Goal: Task Accomplishment & Management: Use online tool/utility

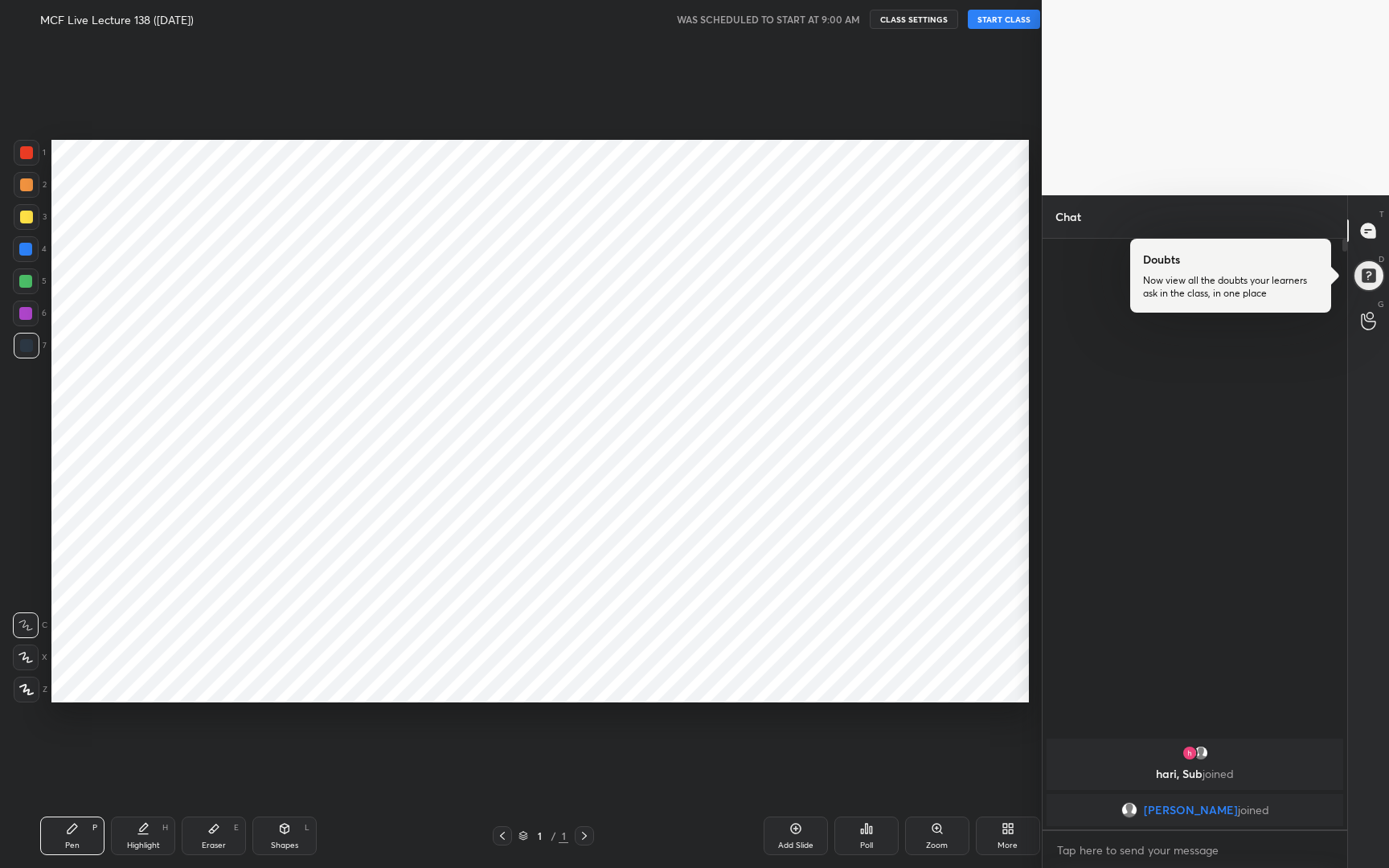
scroll to position [79611, 79411]
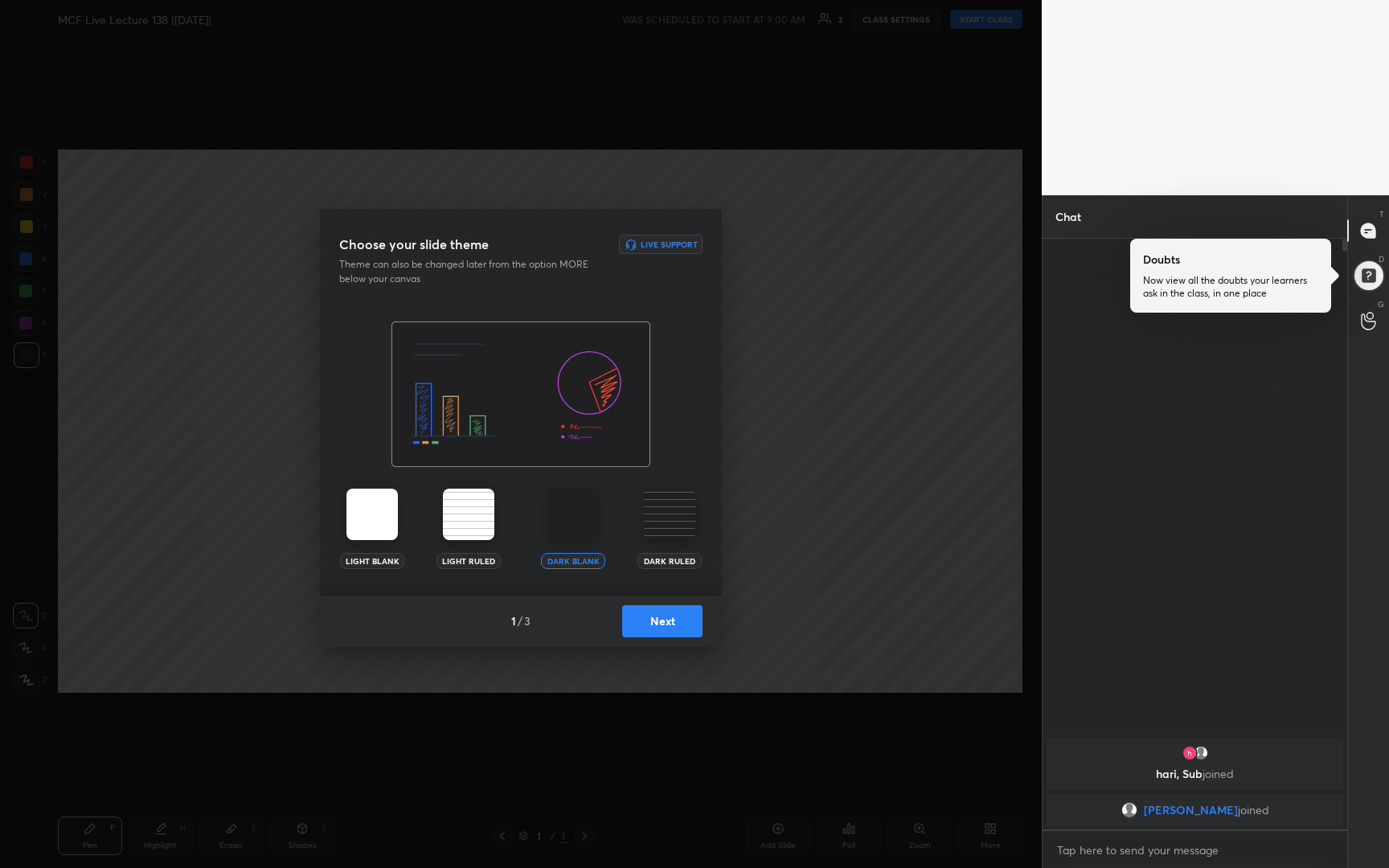
click at [645, 624] on button "Next" at bounding box center [663, 621] width 80 height 32
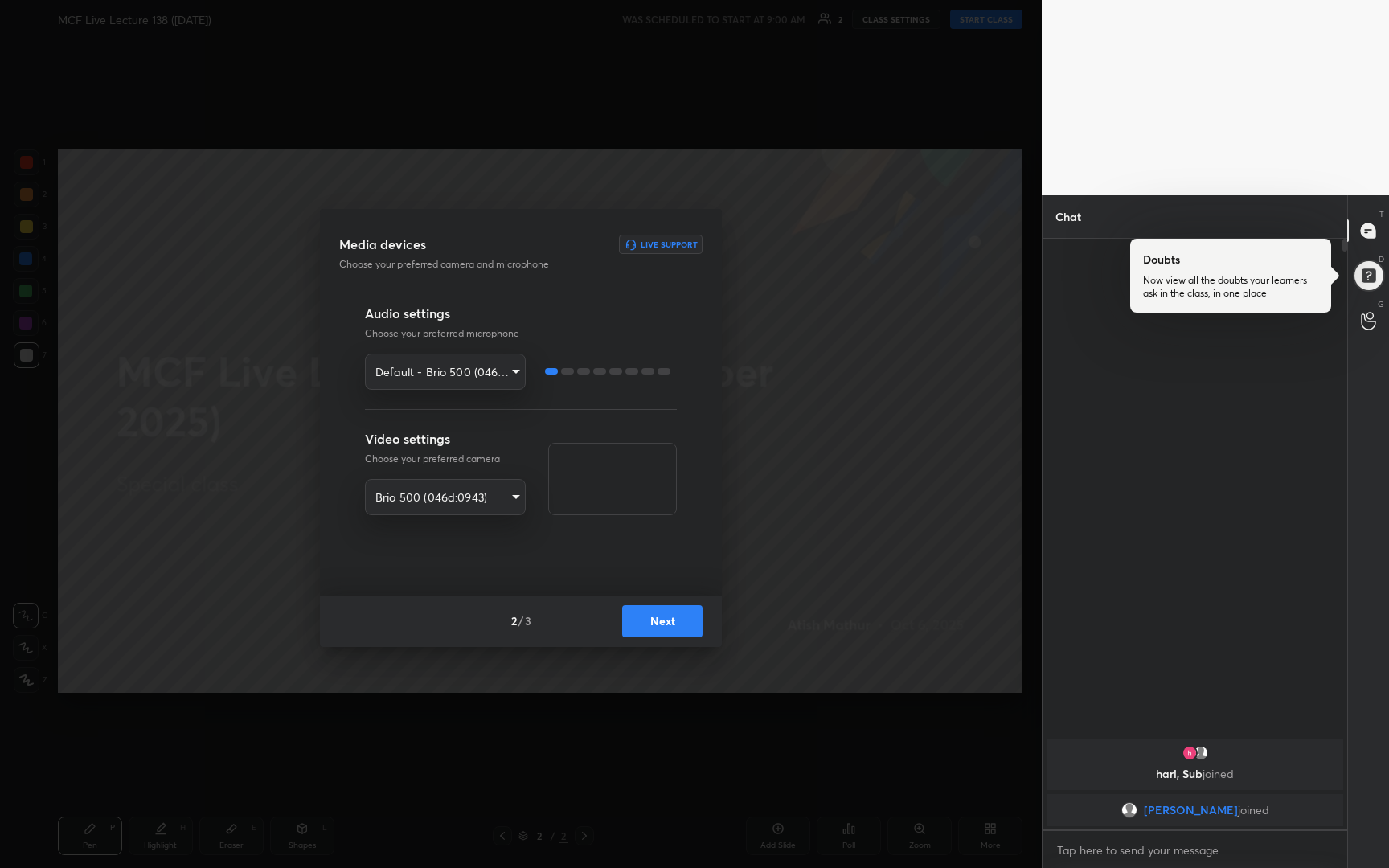
click at [645, 624] on button "Next" at bounding box center [663, 621] width 80 height 32
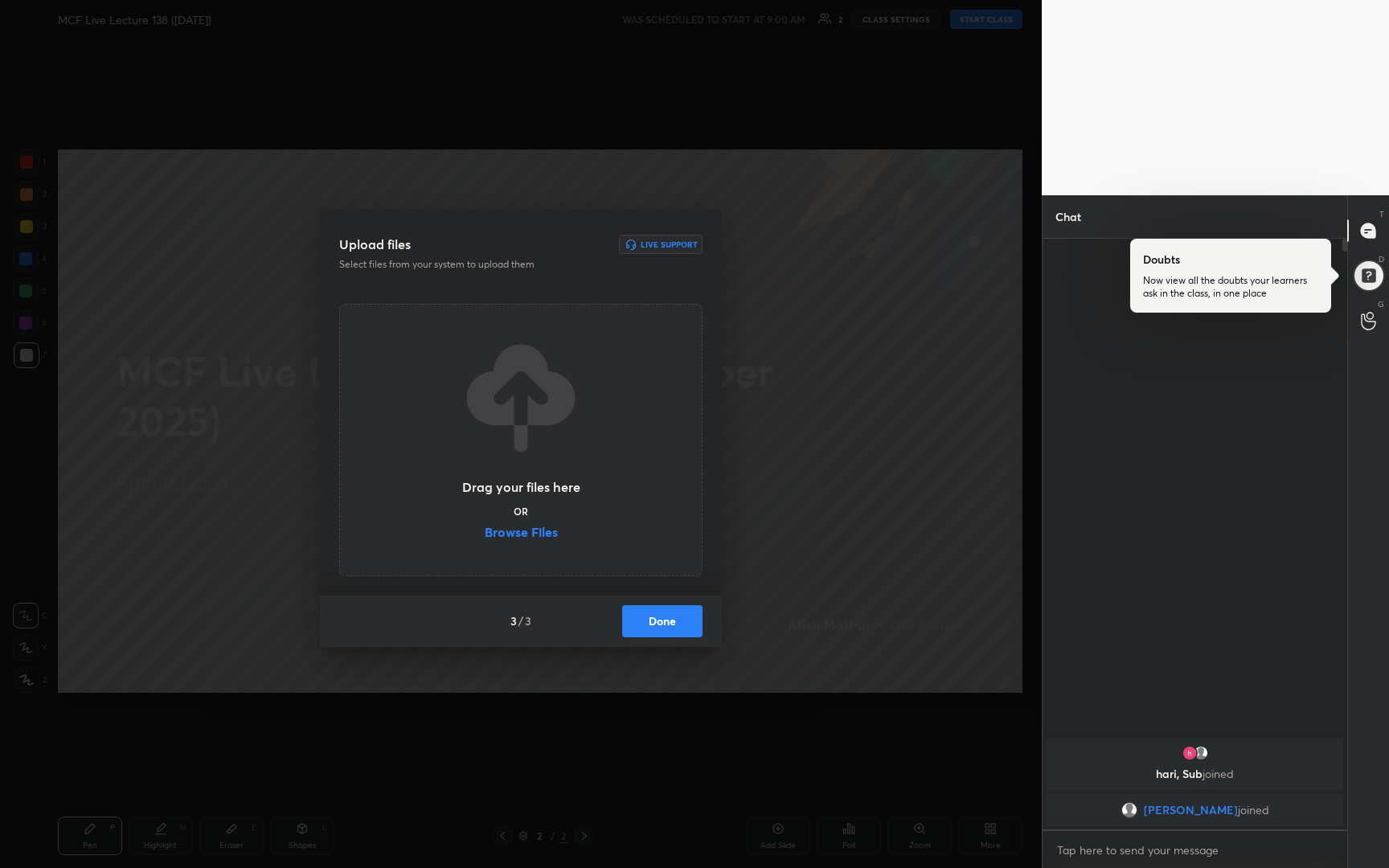
click at [645, 624] on button "Done" at bounding box center [663, 621] width 80 height 32
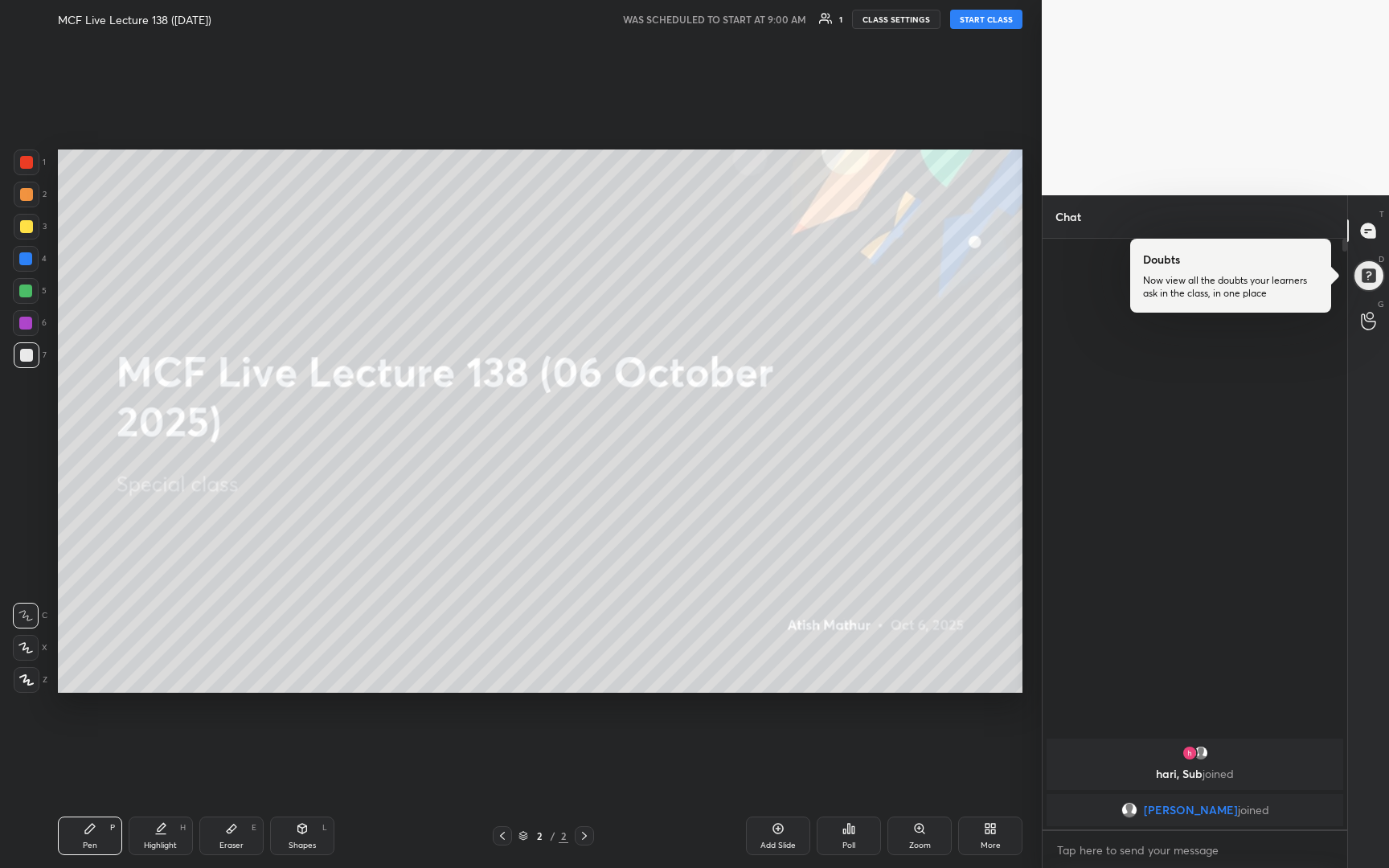
click at [935, 107] on div "Setting up your live class" at bounding box center [541, 421] width 978 height 765
click at [984, 16] on button "START CLASS" at bounding box center [986, 20] width 72 height 20
click at [29, 650] on icon at bounding box center [26, 648] width 15 height 11
drag, startPoint x: 25, startPoint y: 230, endPoint x: 16, endPoint y: 234, distance: 9.8
click at [25, 232] on div at bounding box center [27, 227] width 13 height 13
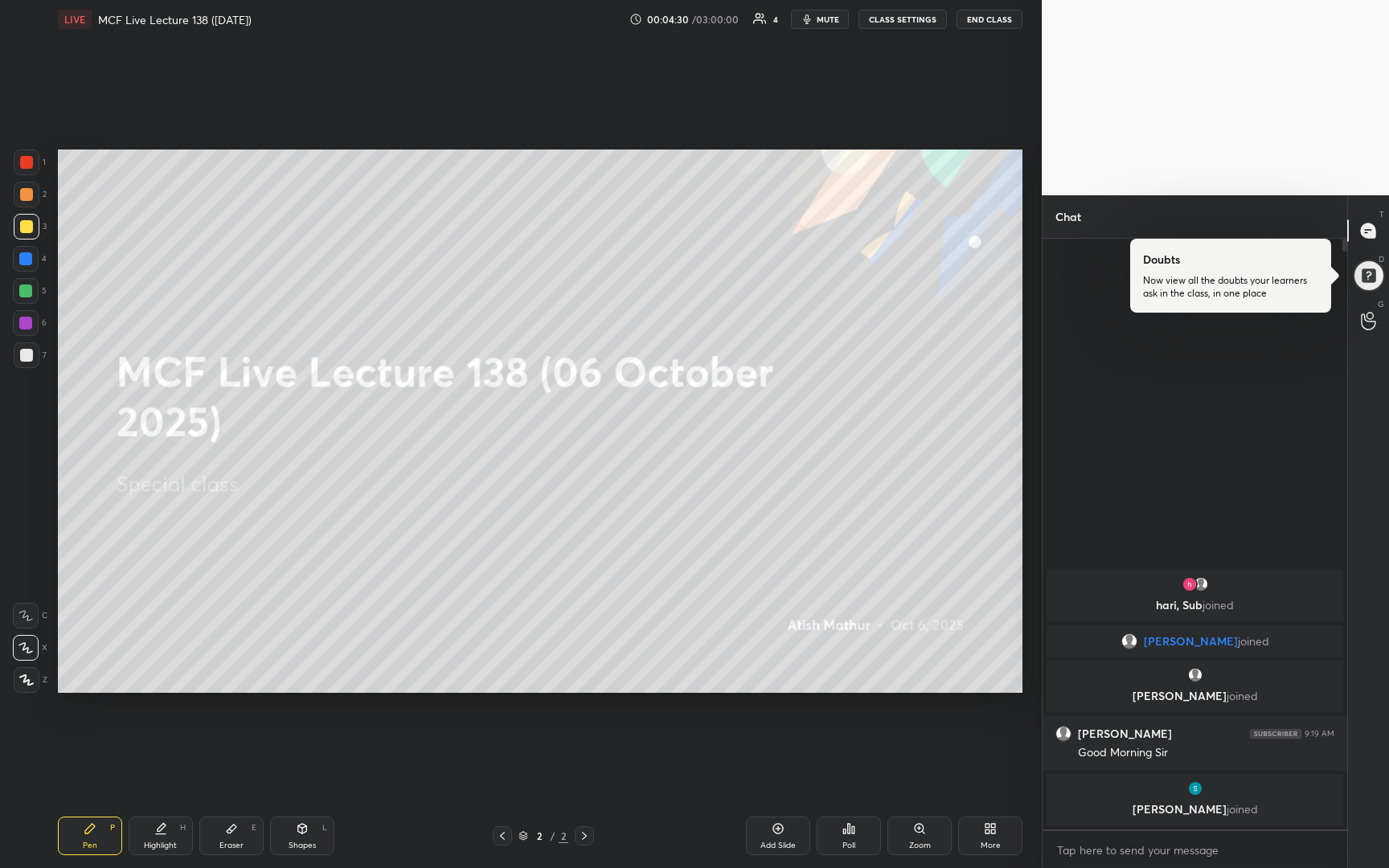
drag, startPoint x: 773, startPoint y: 830, endPoint x: 777, endPoint y: 813, distance: 17.5
click at [776, 832] on icon at bounding box center [778, 829] width 13 height 13
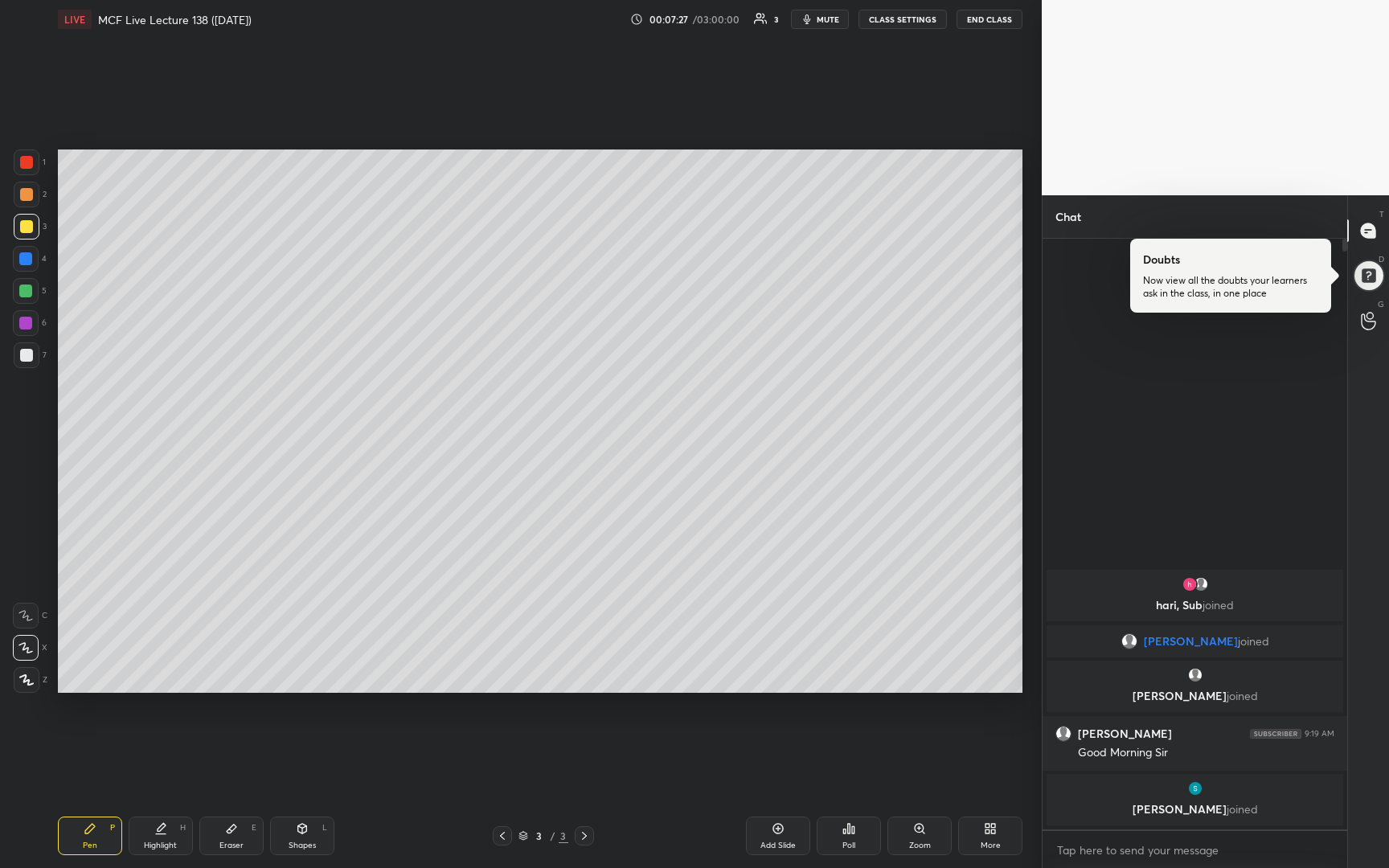
drag, startPoint x: 24, startPoint y: 357, endPoint x: 35, endPoint y: 352, distance: 12.1
click at [24, 359] on div at bounding box center [27, 355] width 13 height 13
click at [777, 816] on div "Add Slide" at bounding box center [778, 835] width 65 height 38
drag, startPoint x: 25, startPoint y: 228, endPoint x: 34, endPoint y: 224, distance: 9.8
click at [25, 226] on div at bounding box center [27, 227] width 13 height 13
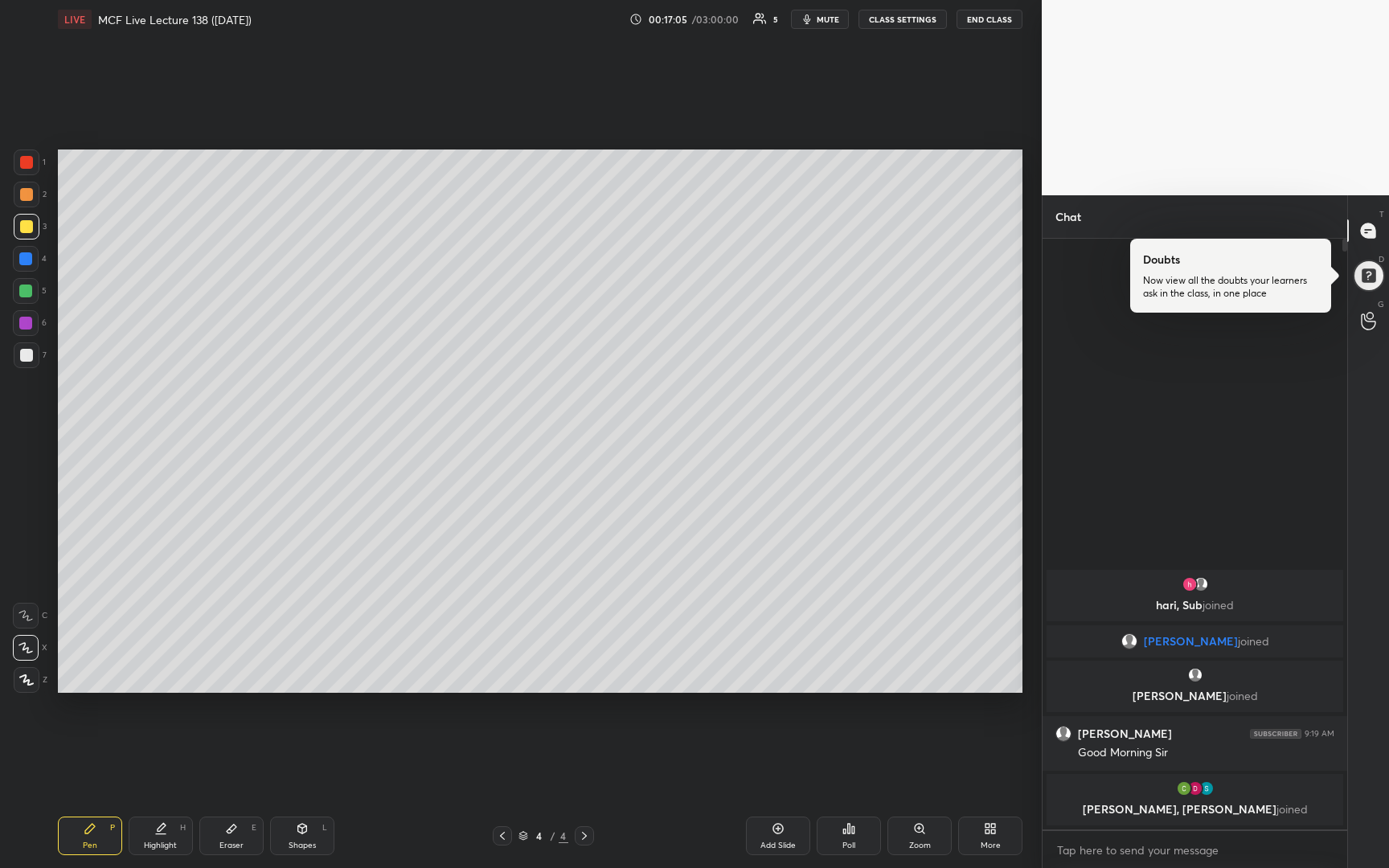
click at [23, 355] on div at bounding box center [27, 355] width 13 height 13
click at [25, 230] on div at bounding box center [27, 227] width 13 height 13
drag, startPoint x: 777, startPoint y: 828, endPoint x: 785, endPoint y: 821, distance: 10.6
click at [781, 830] on icon at bounding box center [778, 829] width 13 height 13
click at [32, 355] on div at bounding box center [26, 355] width 25 height 25
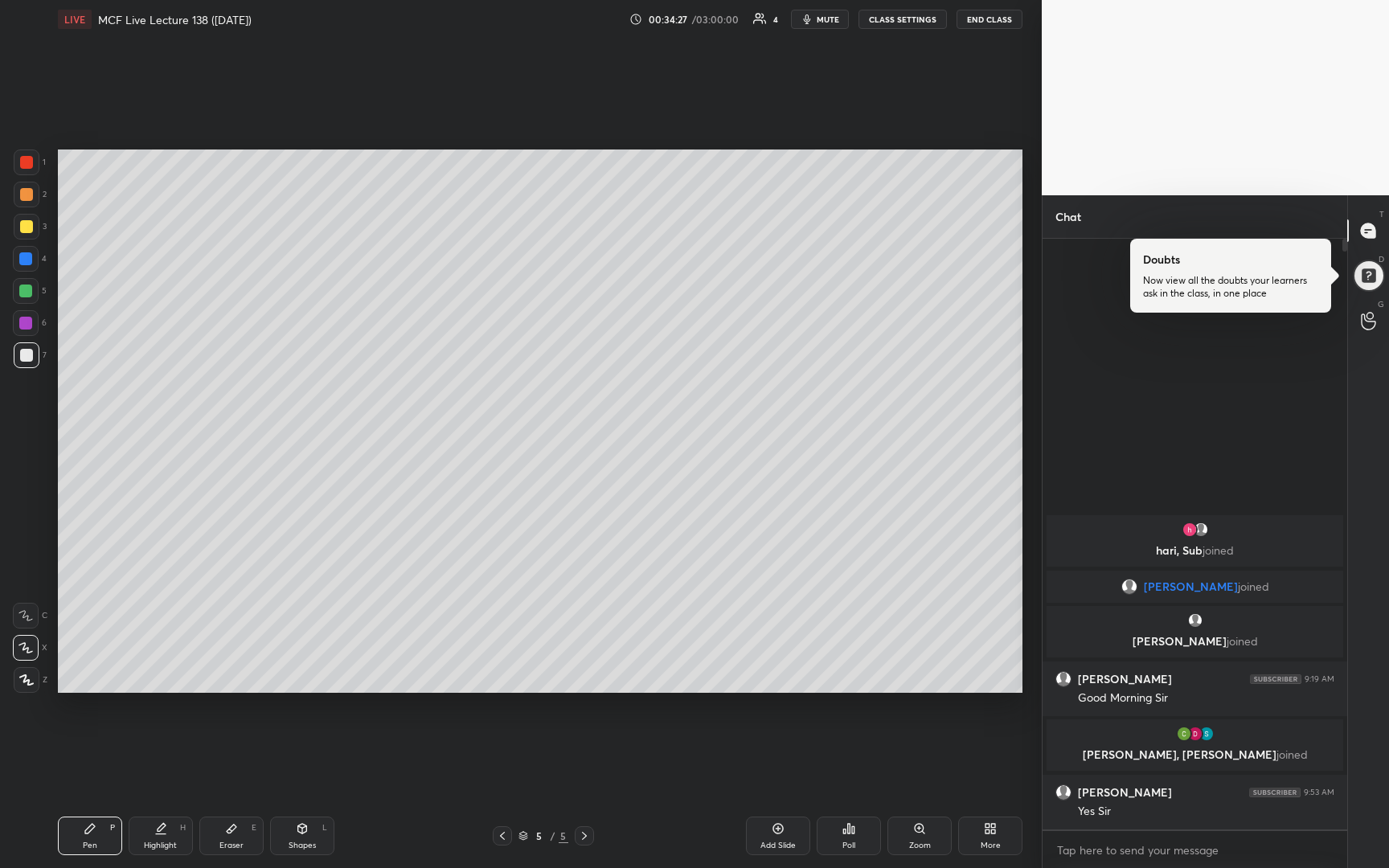
click at [767, 23] on icon at bounding box center [760, 19] width 14 height 13
click at [771, 834] on icon at bounding box center [778, 829] width 13 height 13
drag, startPoint x: 509, startPoint y: 835, endPoint x: 518, endPoint y: 836, distance: 9.1
click at [510, 837] on div at bounding box center [503, 836] width 20 height 20
click at [586, 835] on icon at bounding box center [585, 836] width 13 height 13
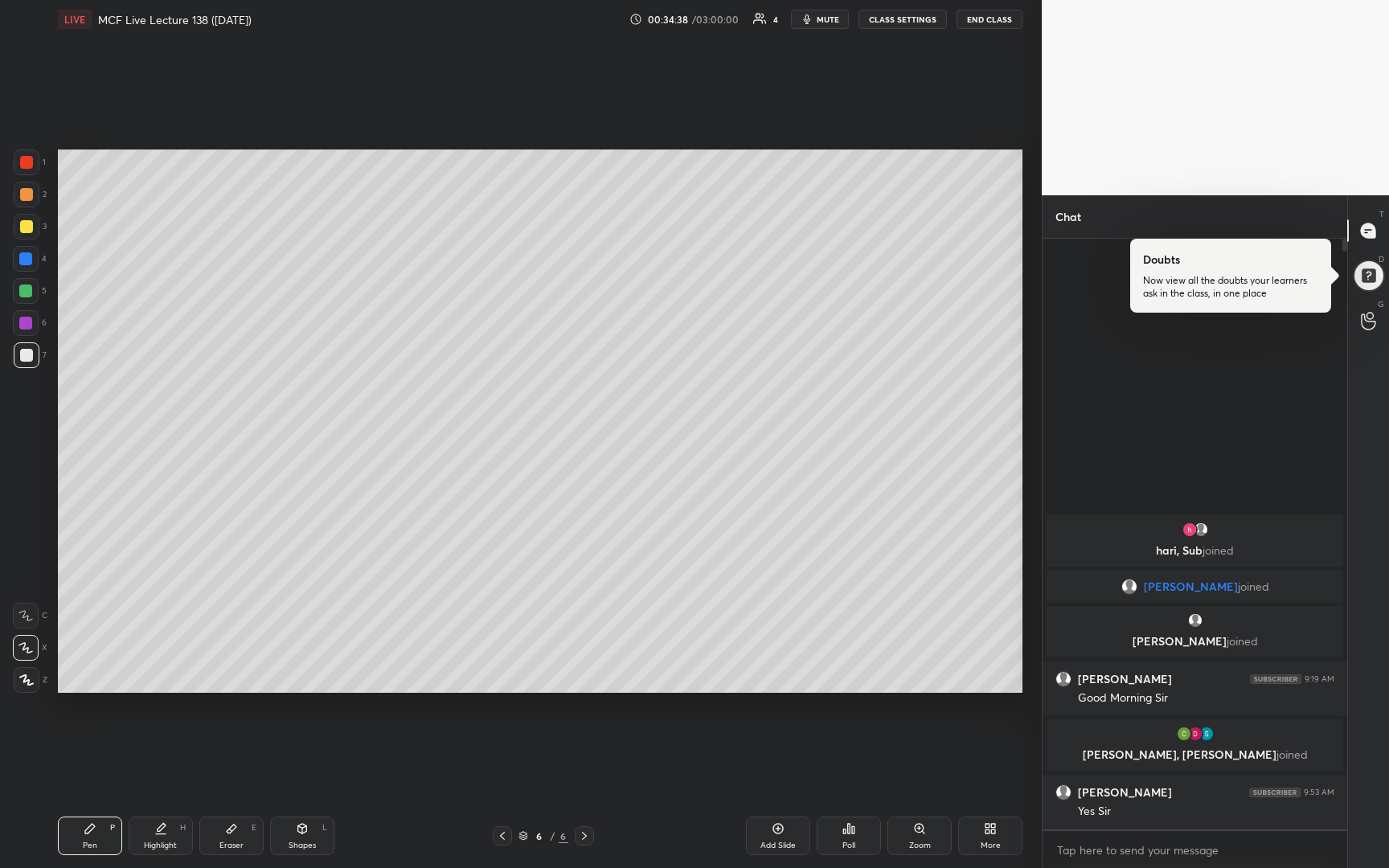
drag, startPoint x: 21, startPoint y: 228, endPoint x: 54, endPoint y: 206, distance: 39.7
click at [24, 228] on div at bounding box center [27, 227] width 13 height 13
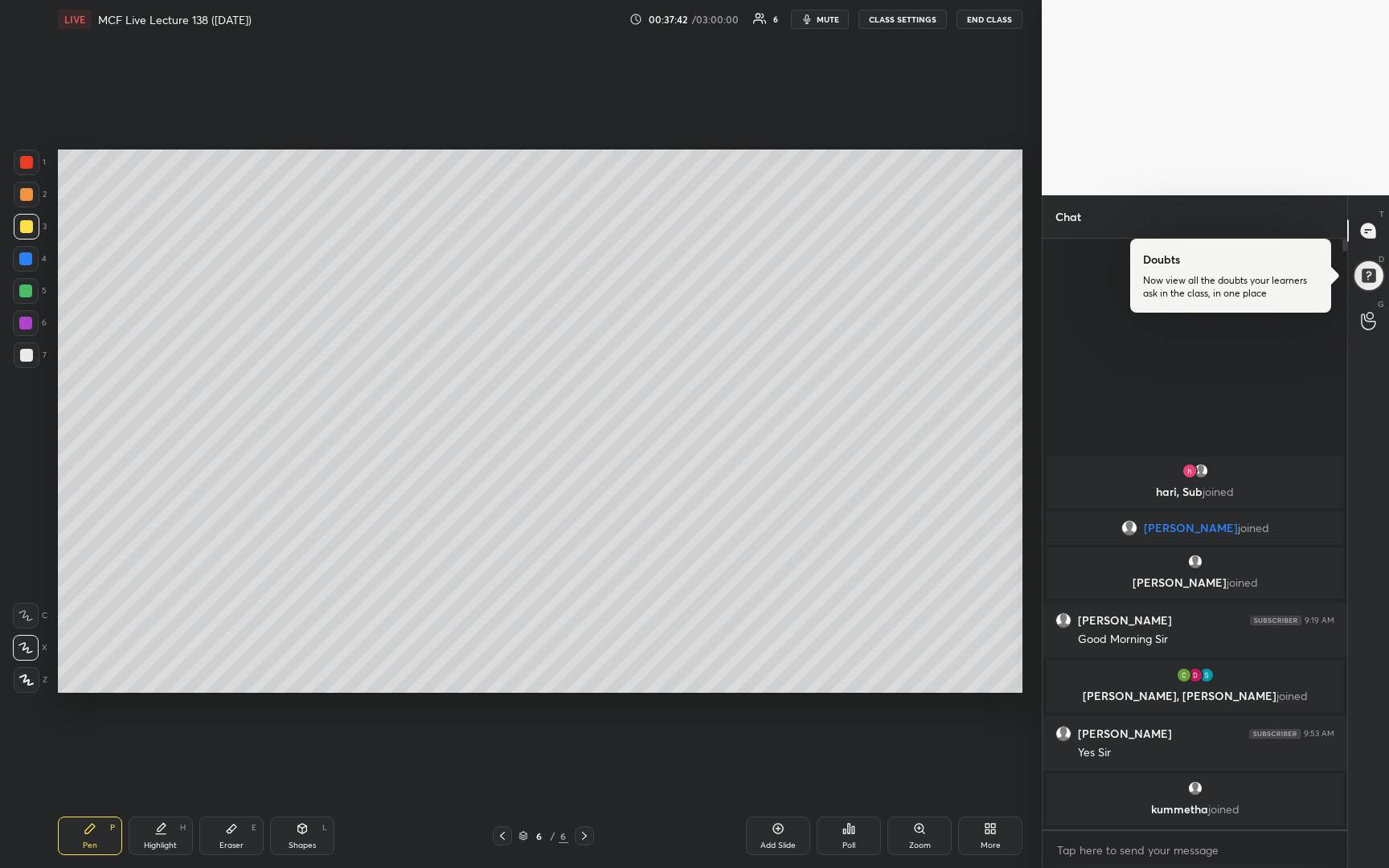
click at [30, 360] on div at bounding box center [27, 355] width 13 height 13
drag, startPoint x: 25, startPoint y: 224, endPoint x: 55, endPoint y: 219, distance: 30.4
click at [29, 226] on div at bounding box center [27, 227] width 13 height 13
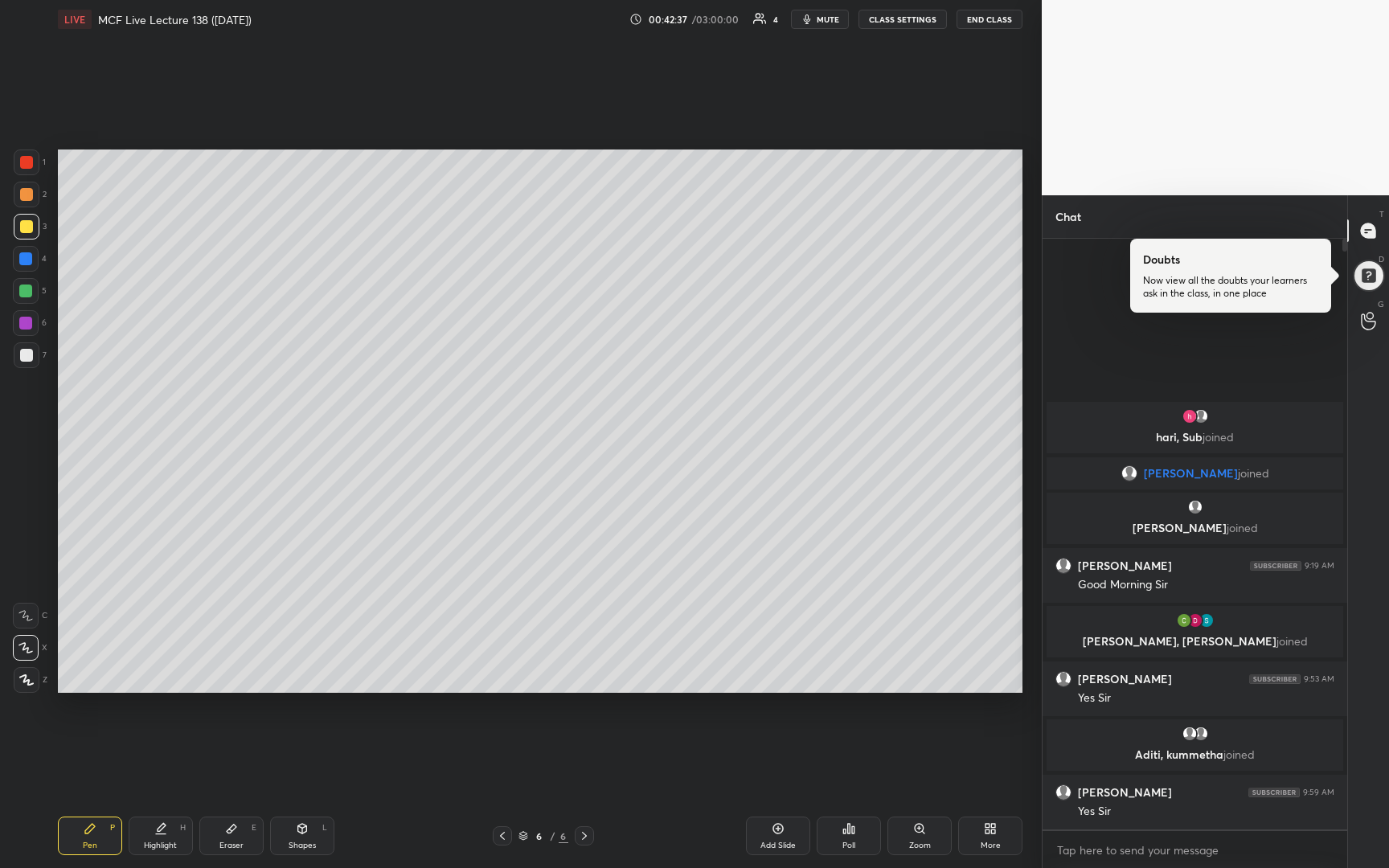
click at [781, 828] on icon at bounding box center [778, 829] width 13 height 13
click at [30, 228] on div at bounding box center [27, 227] width 13 height 13
drag, startPoint x: 25, startPoint y: 359, endPoint x: 39, endPoint y: 350, distance: 16.6
click at [33, 356] on div at bounding box center [26, 355] width 25 height 25
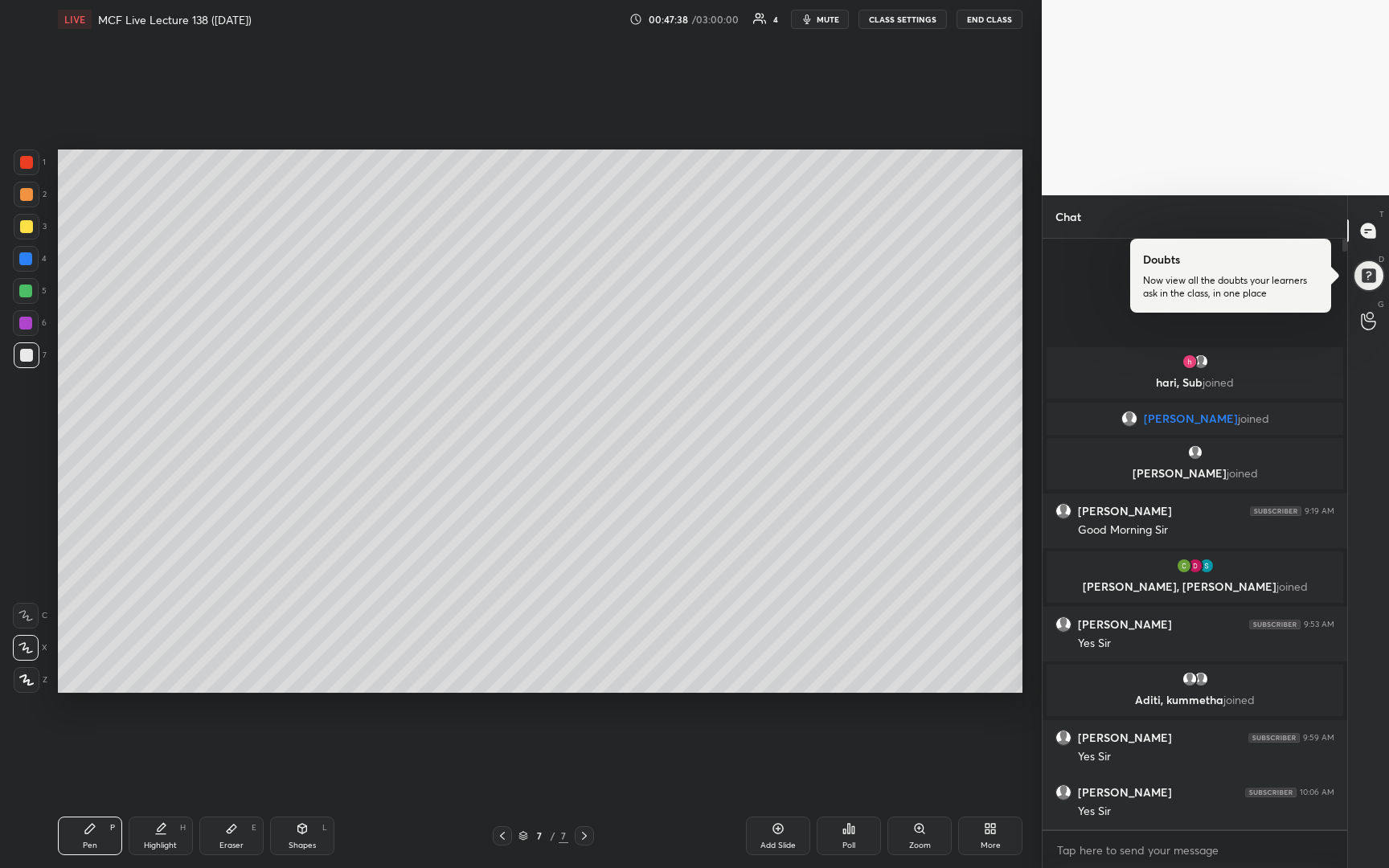
click at [521, 843] on div "7 / 7" at bounding box center [544, 836] width 102 height 20
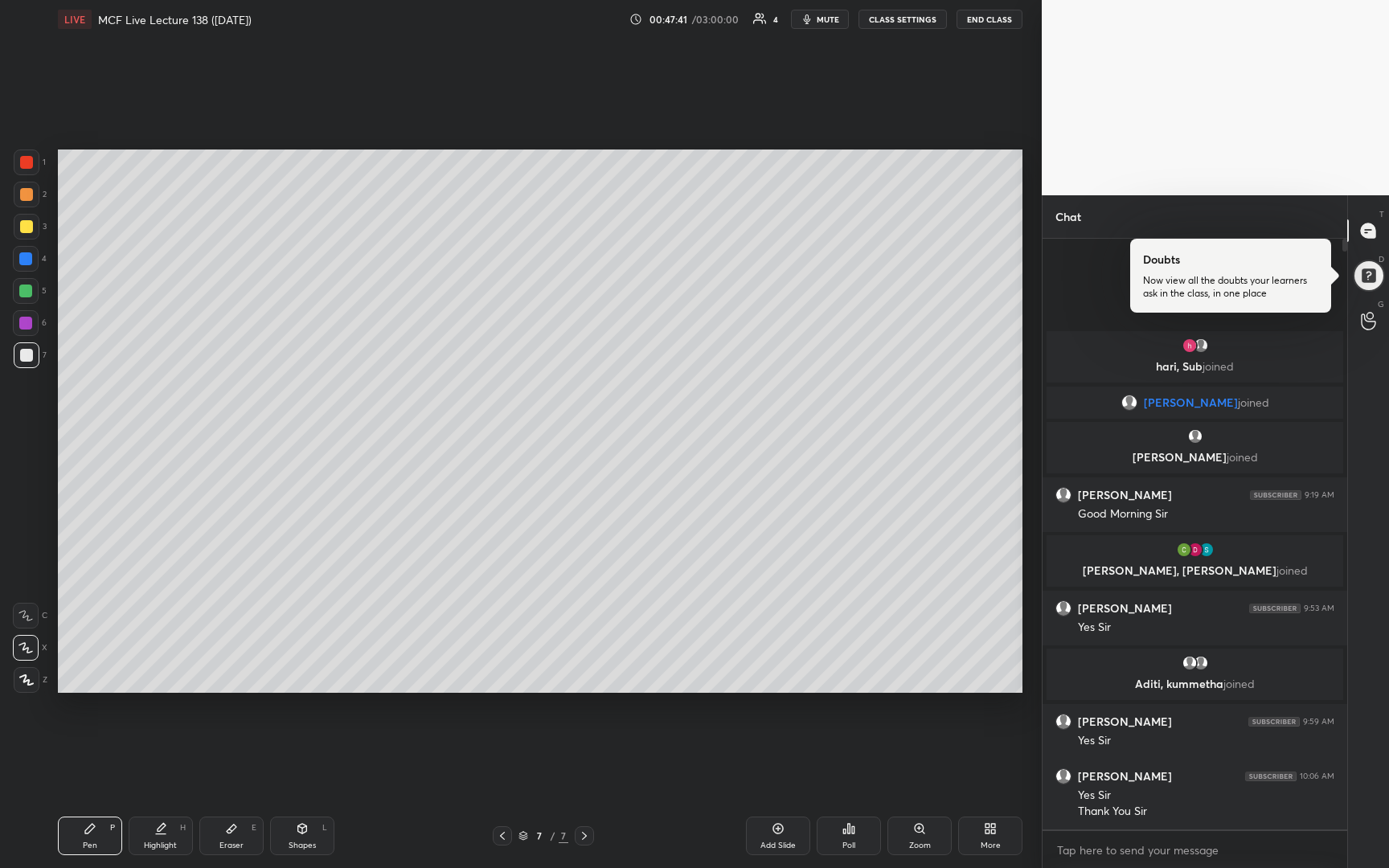
click at [522, 835] on icon at bounding box center [523, 834] width 8 height 4
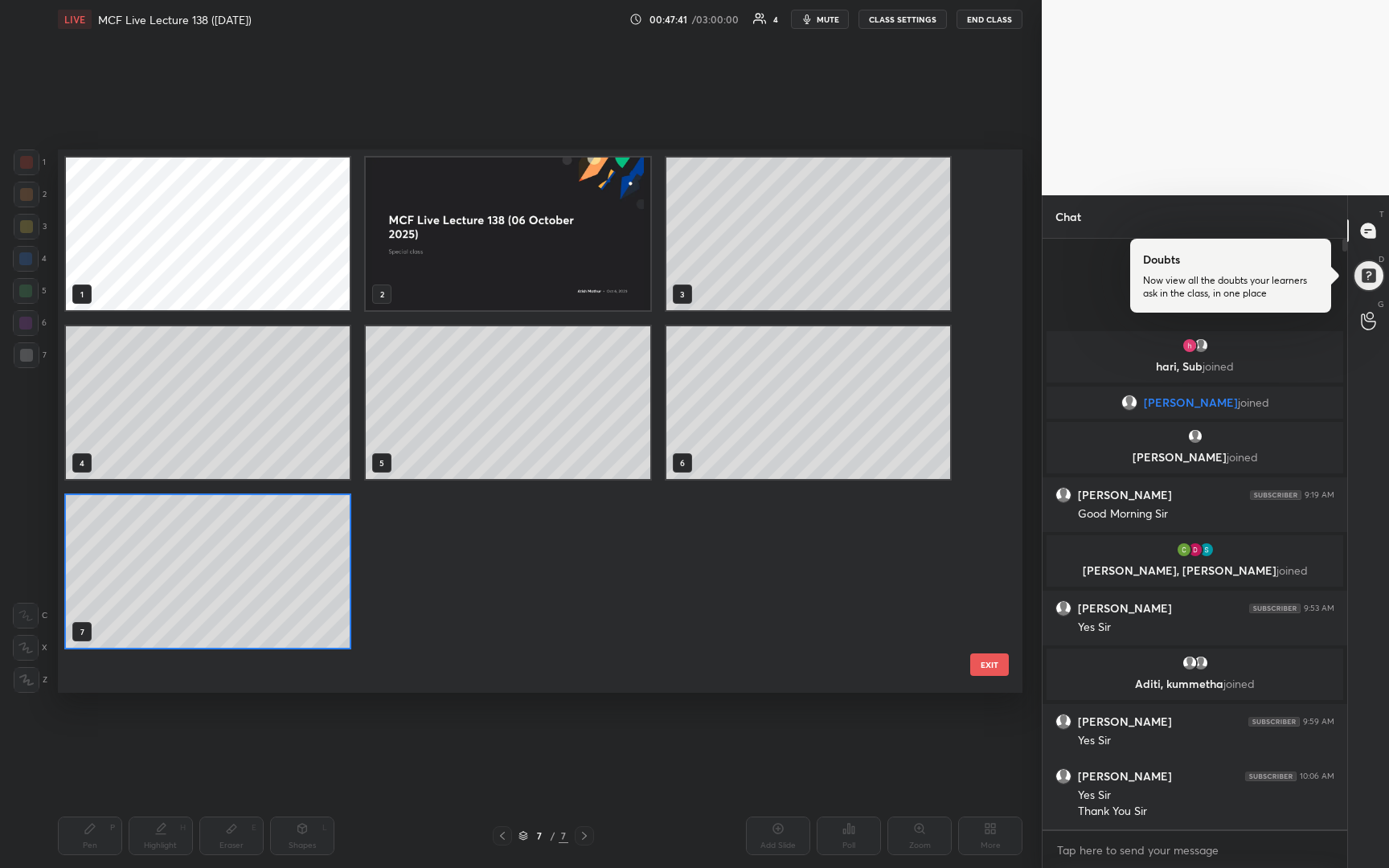
scroll to position [538, 957]
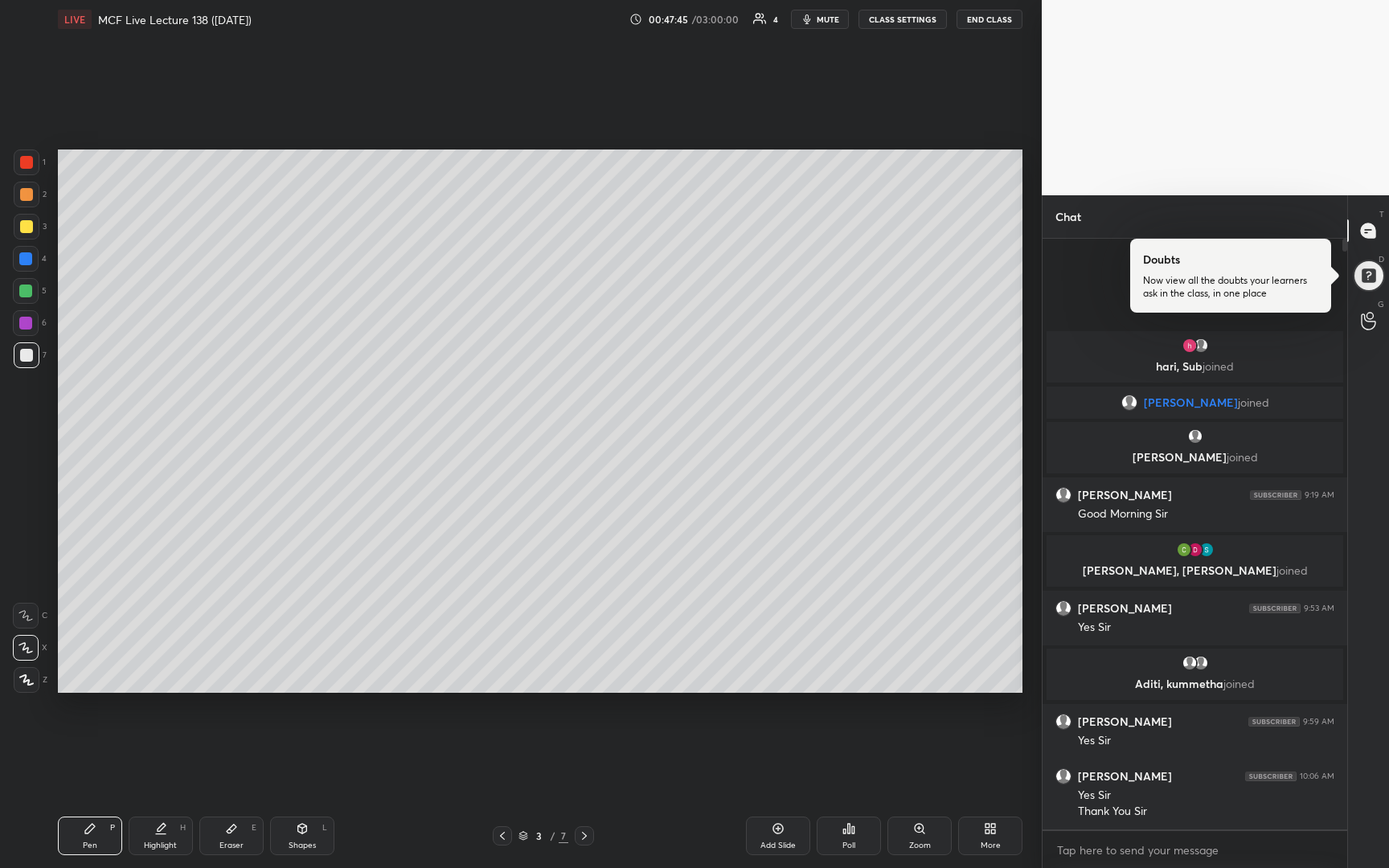
click at [981, 26] on button "END CLASS" at bounding box center [989, 20] width 66 height 20
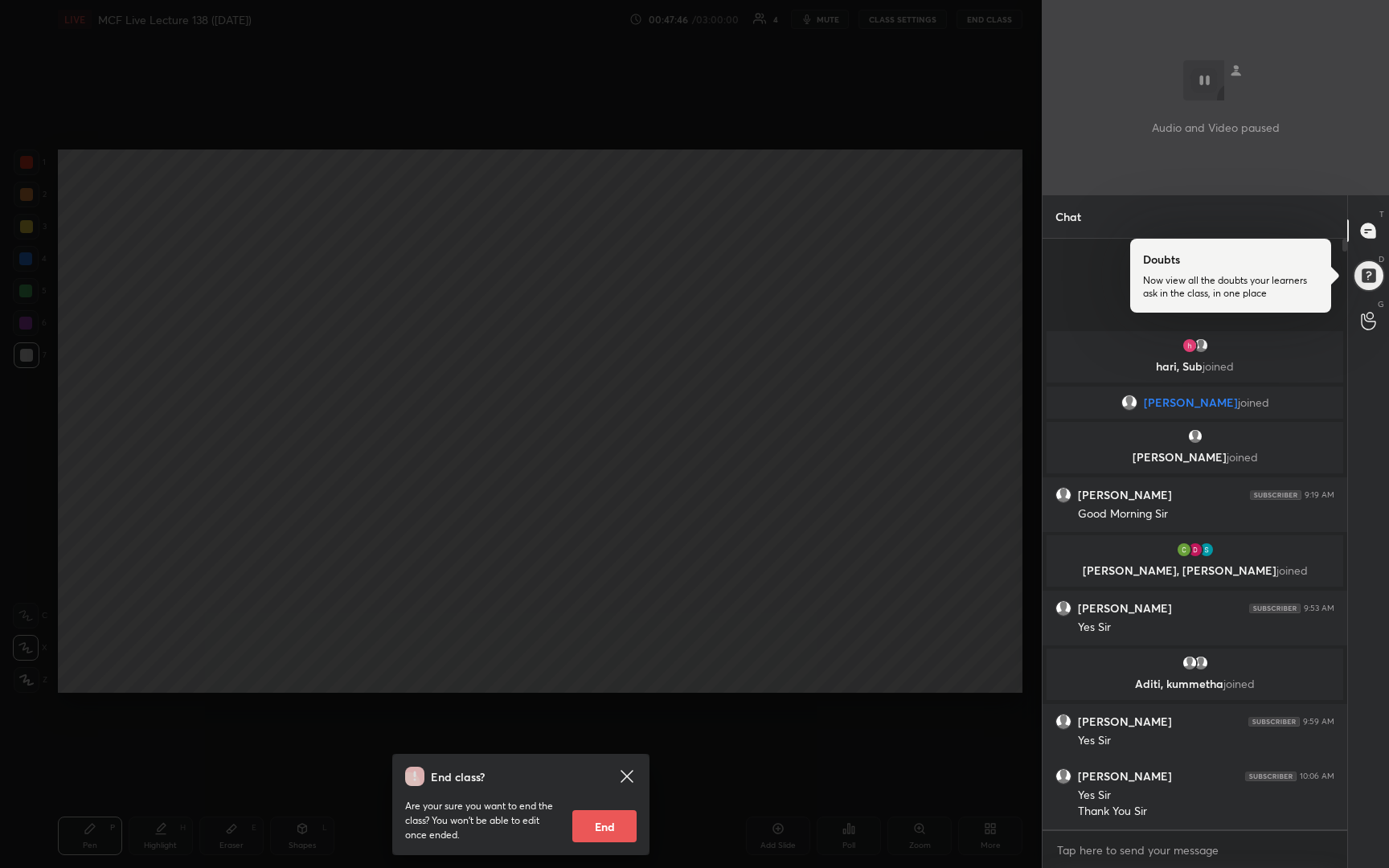
click at [617, 838] on button "End" at bounding box center [604, 825] width 65 height 32
type textarea "x"
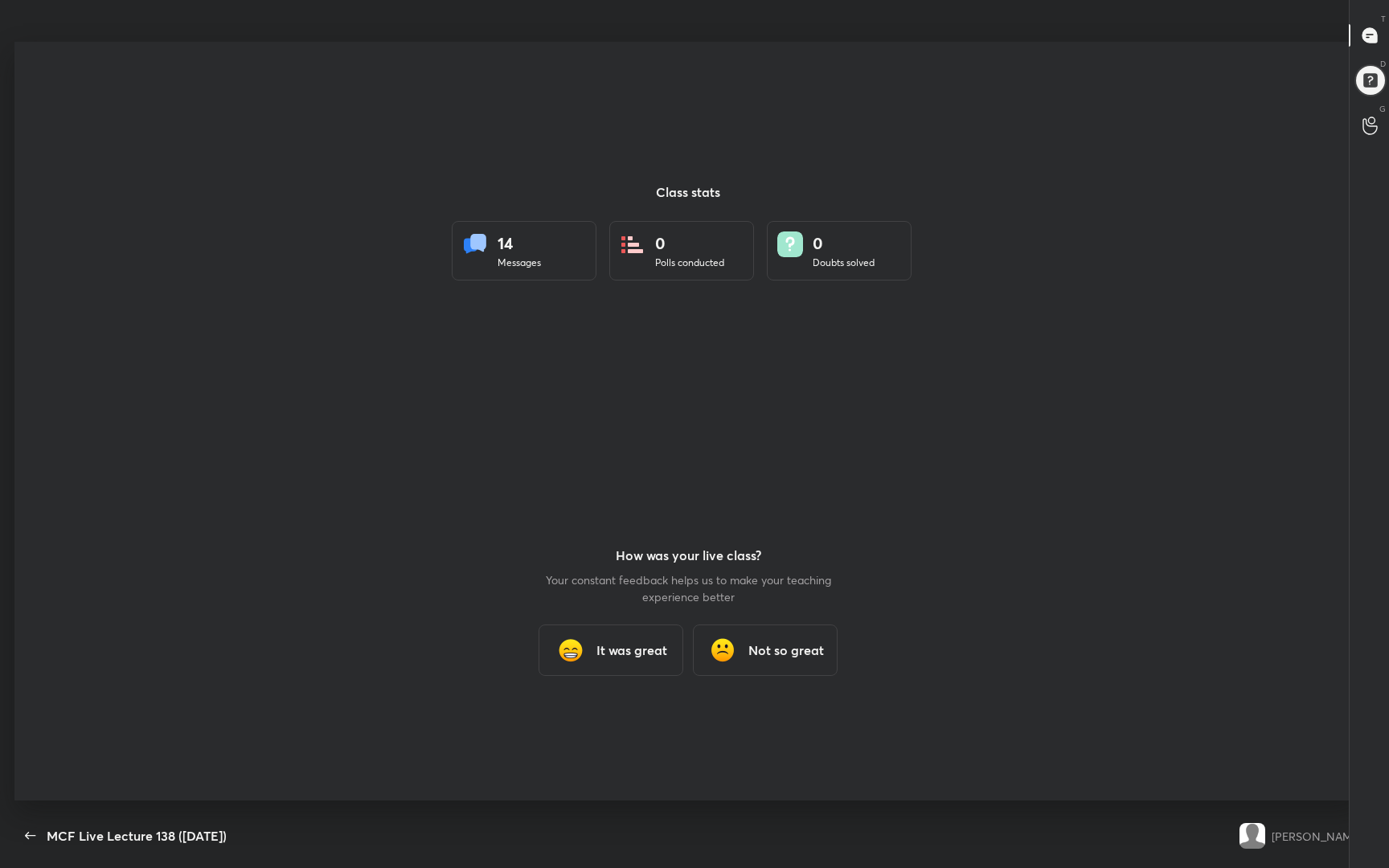
scroll to position [0, 0]
